Goal: Find specific page/section: Find specific page/section

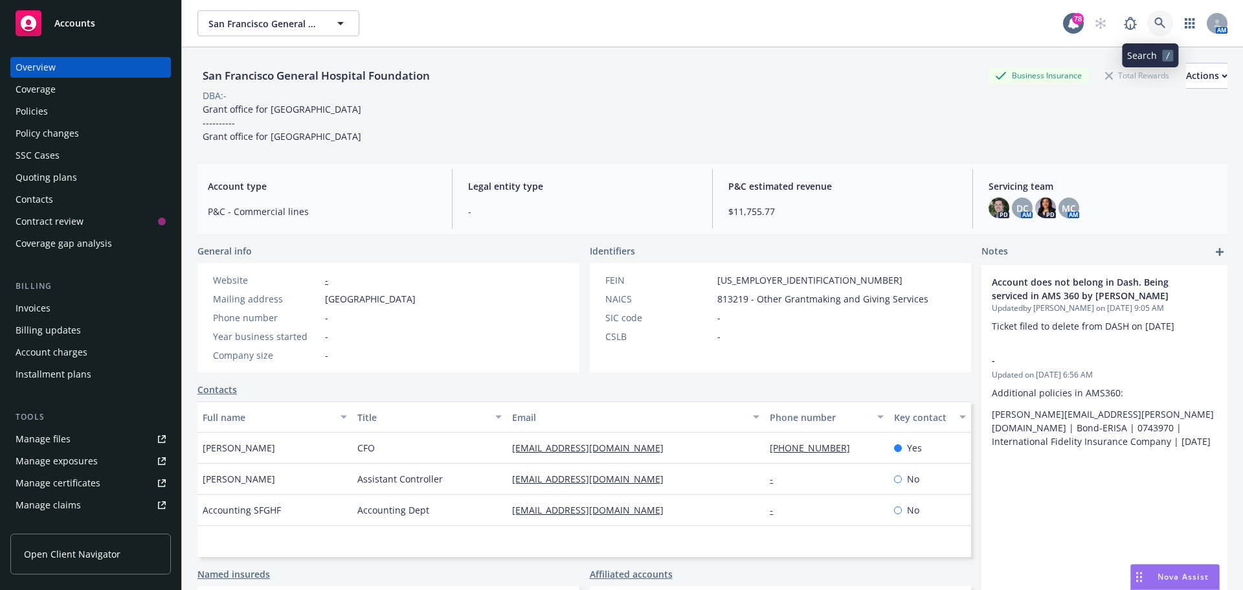
click at [1154, 23] on icon at bounding box center [1160, 23] width 12 height 12
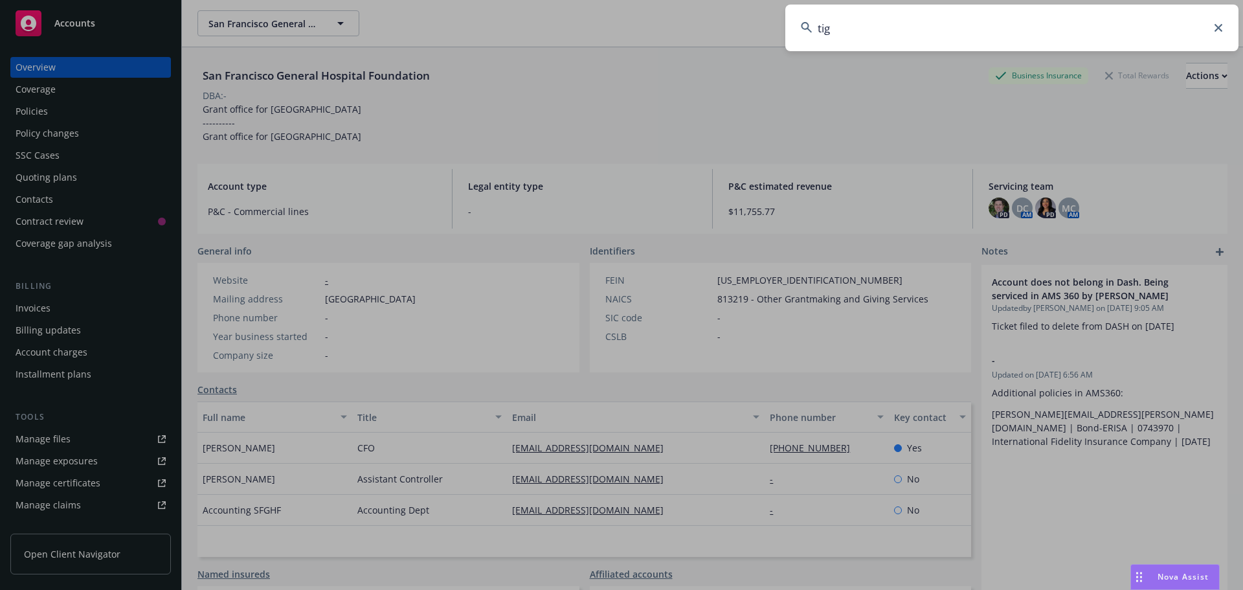
type input "tigo"
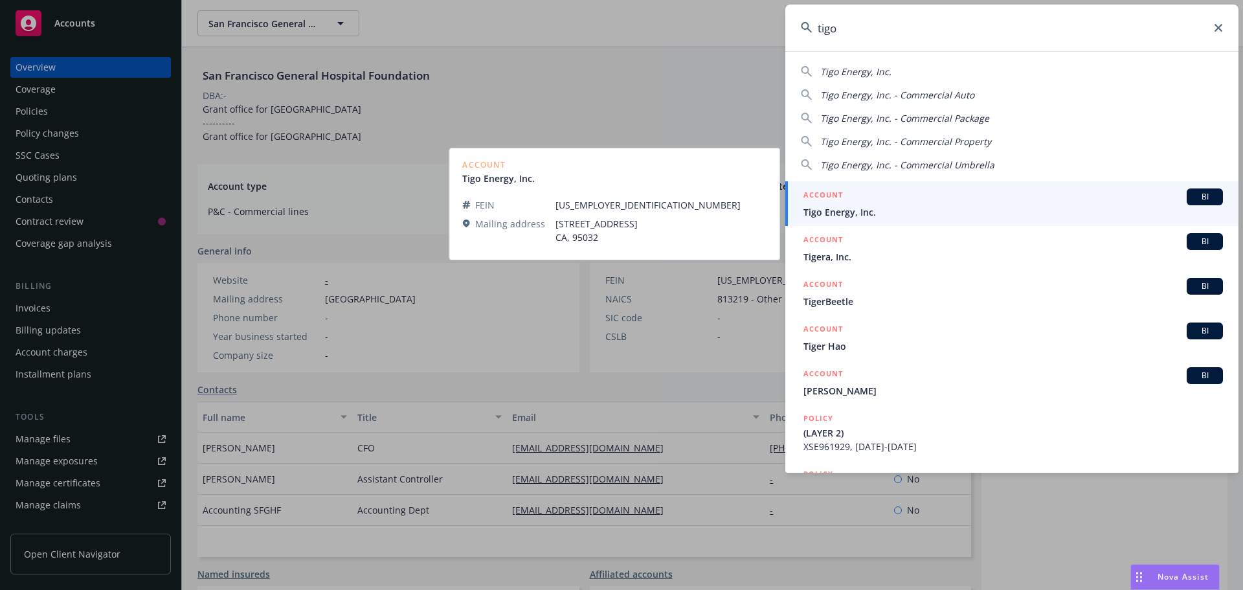
click at [870, 199] on div "ACCOUNT BI" at bounding box center [1013, 196] width 420 height 17
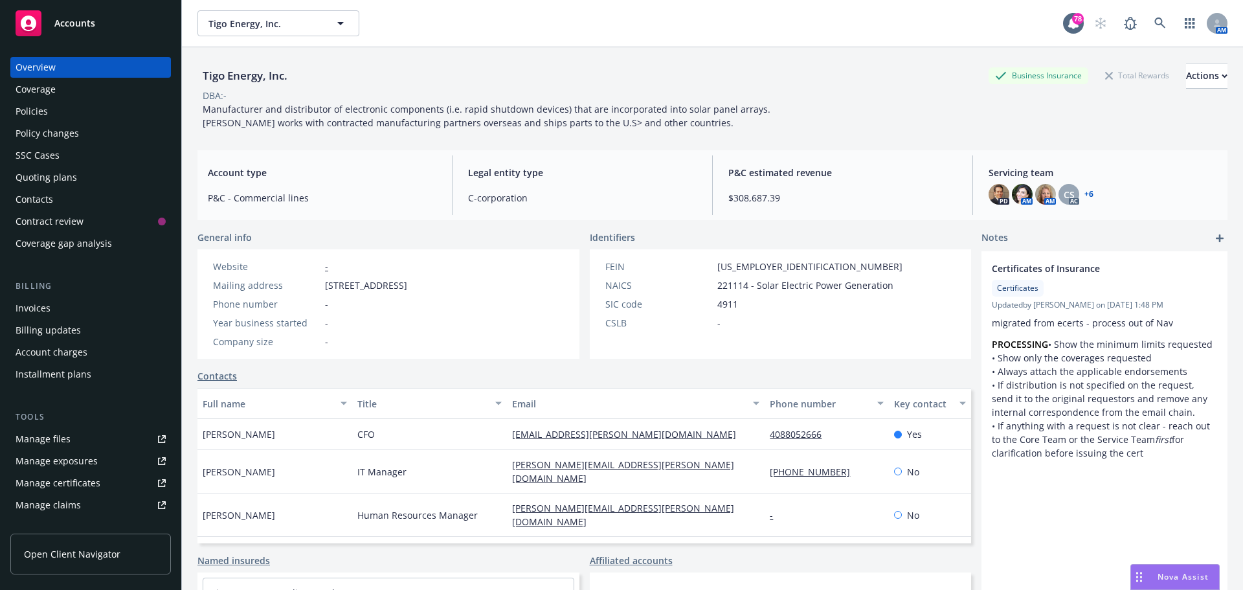
click at [1084, 191] on link "+ 6" at bounding box center [1088, 194] width 9 height 8
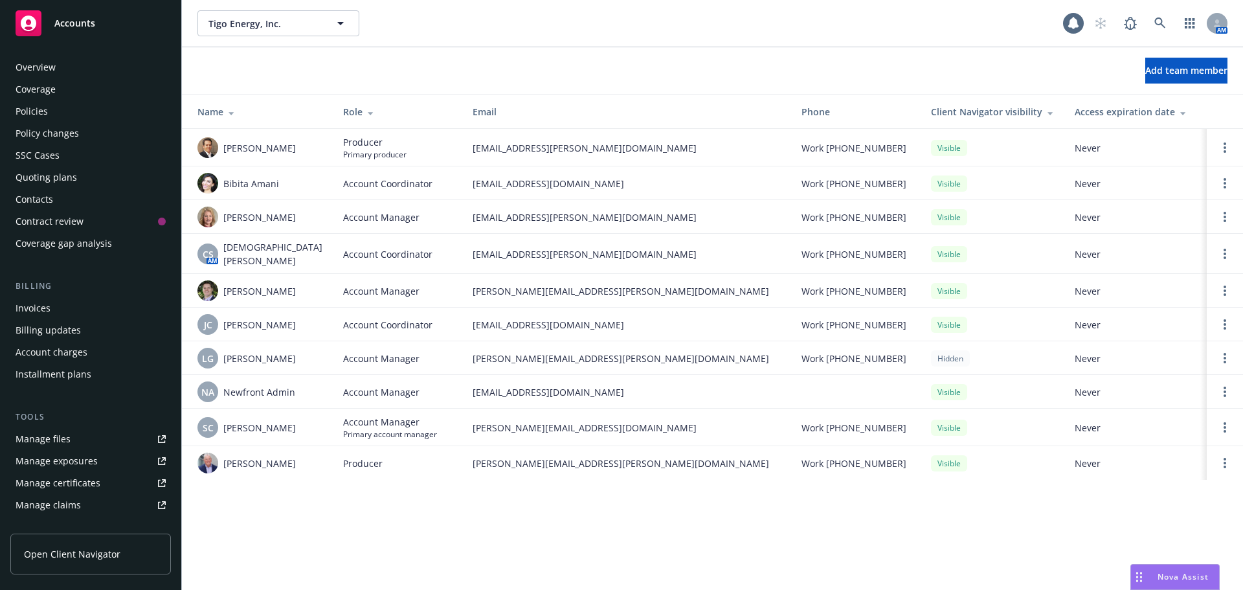
scroll to position [254, 0]
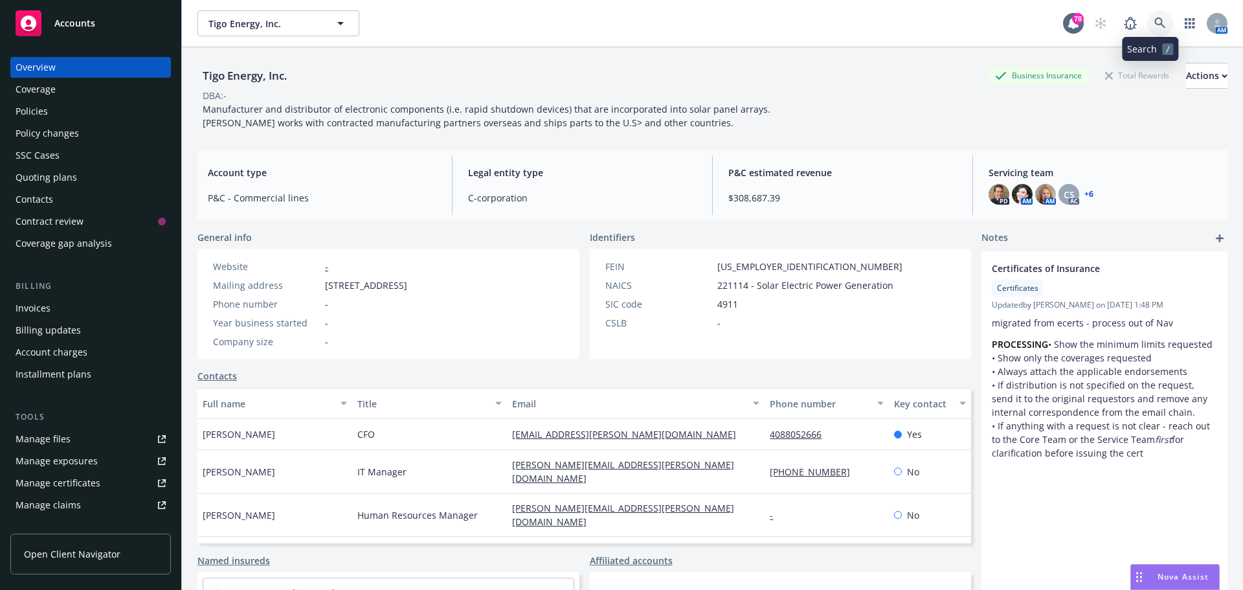
click at [1154, 20] on icon at bounding box center [1160, 23] width 12 height 12
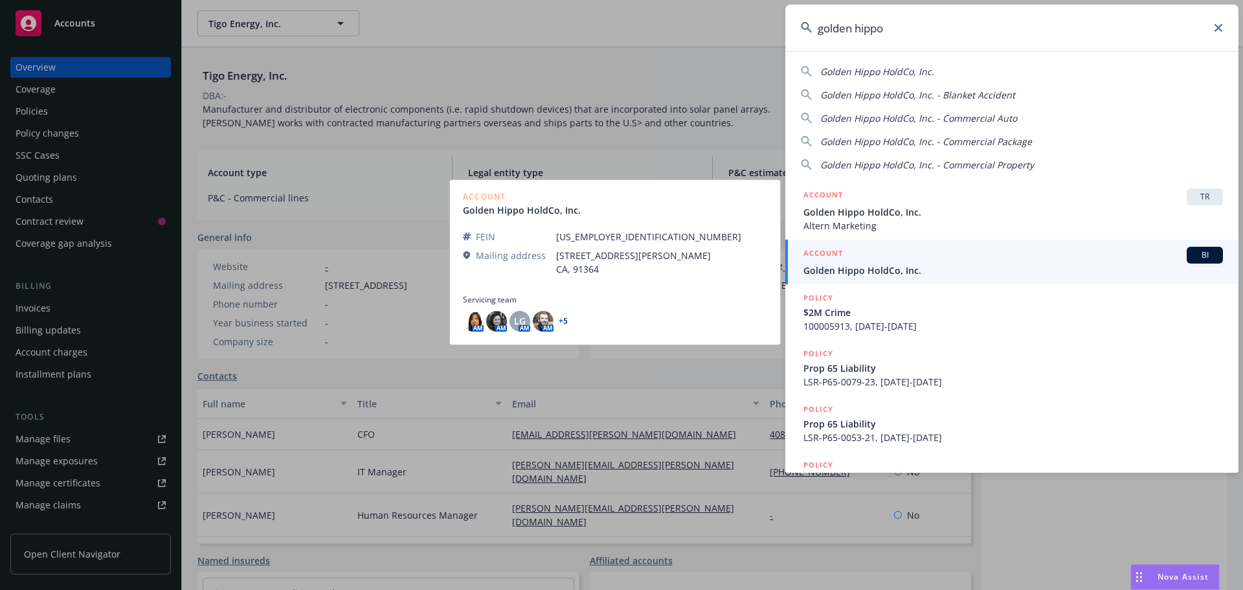
type input "golden hippo"
click at [862, 266] on span "Golden Hippo HoldCo, Inc." at bounding box center [1013, 270] width 420 height 14
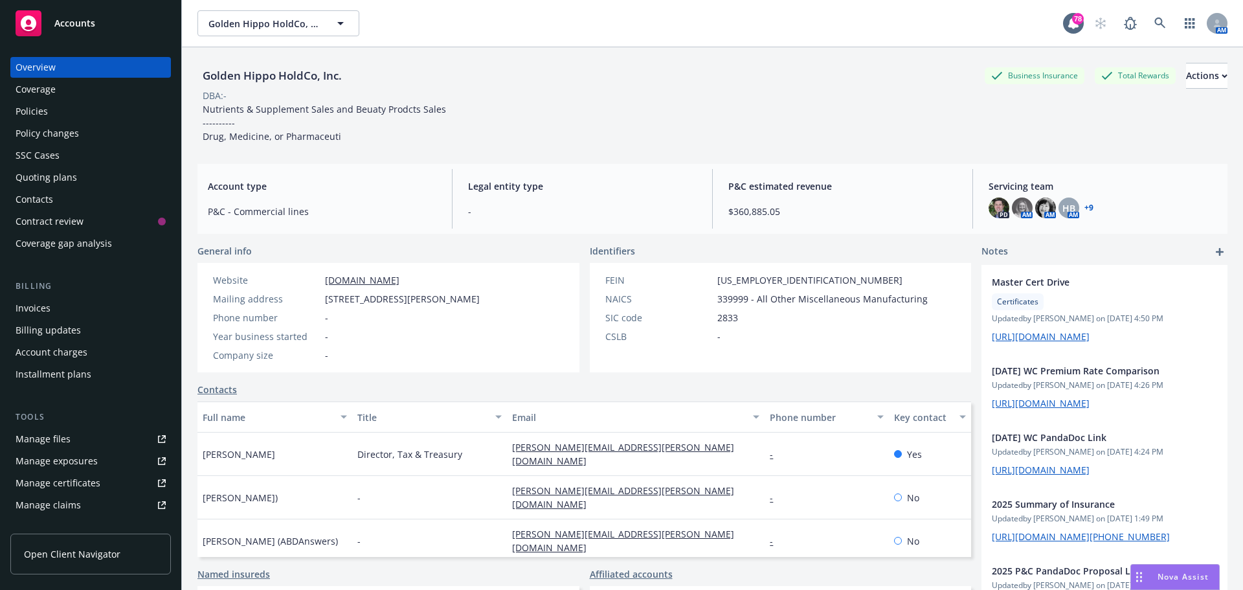
click at [1084, 204] on link "+ 9" at bounding box center [1088, 208] width 9 height 8
